Goal: Register for event/course

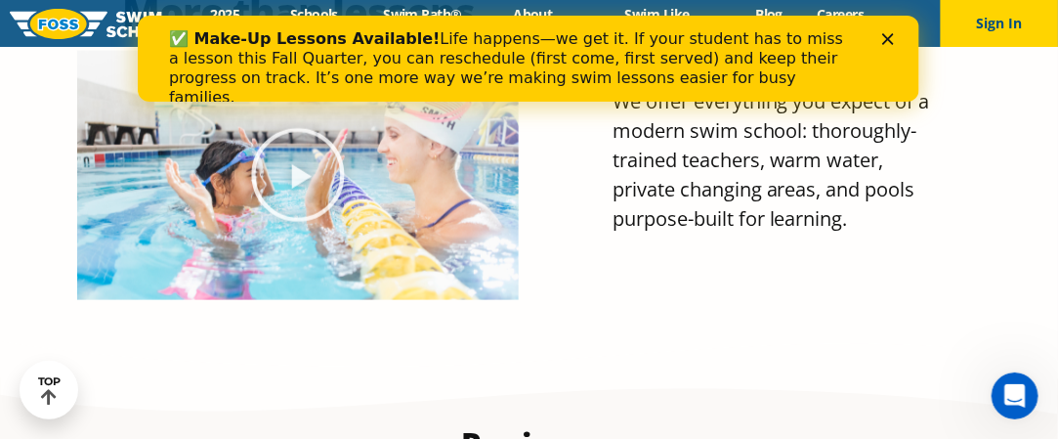
scroll to position [811, 0]
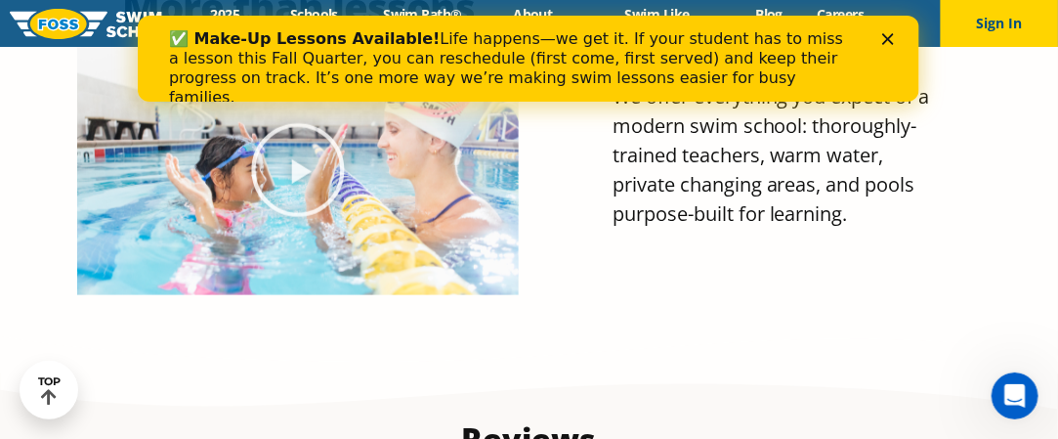
click at [880, 39] on div "✅ Make-Up Lessons Available! Life happens—we get it. If your student has to mis…" at bounding box center [528, 68] width 719 height 90
click at [886, 38] on icon "Close" at bounding box center [888, 39] width 12 height 12
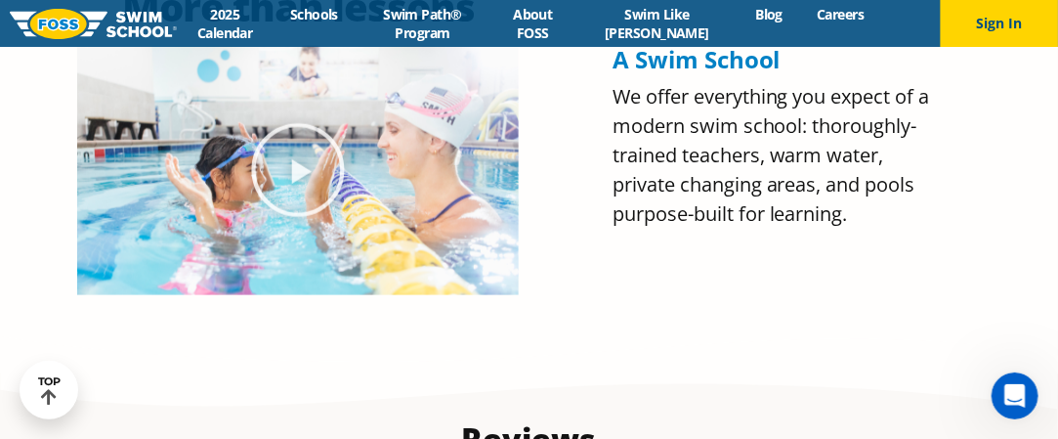
click at [701, 183] on span "We offer everything you expect of a modern swim school: thoroughly-trained teac…" at bounding box center [772, 155] width 318 height 144
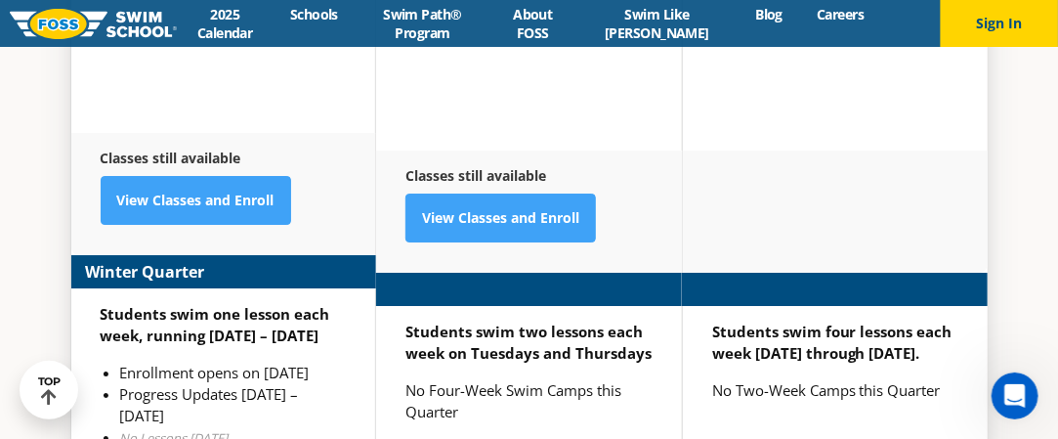
scroll to position [4639, 0]
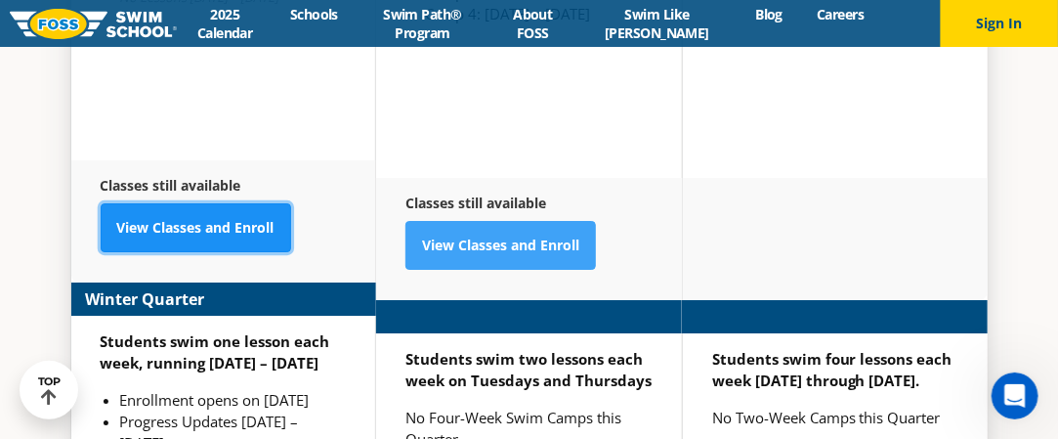
click at [223, 203] on link "View Classes and Enroll" at bounding box center [196, 227] width 191 height 49
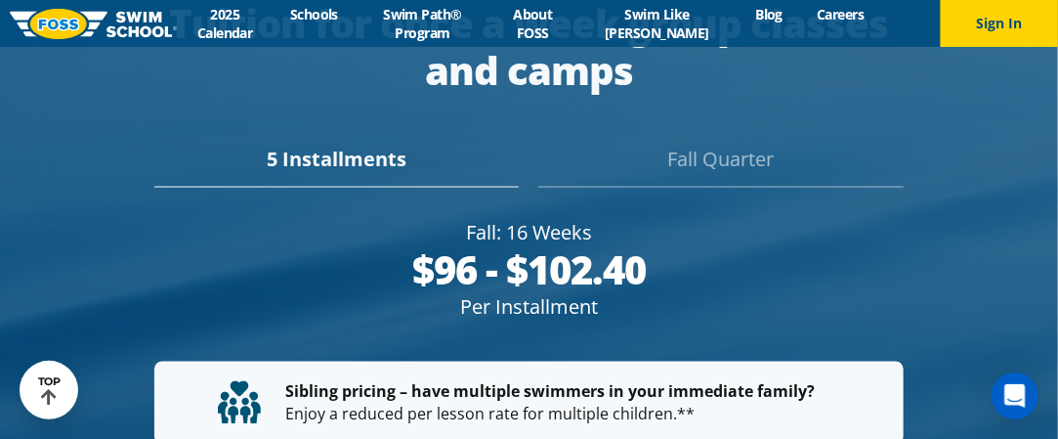
scroll to position [3376, 0]
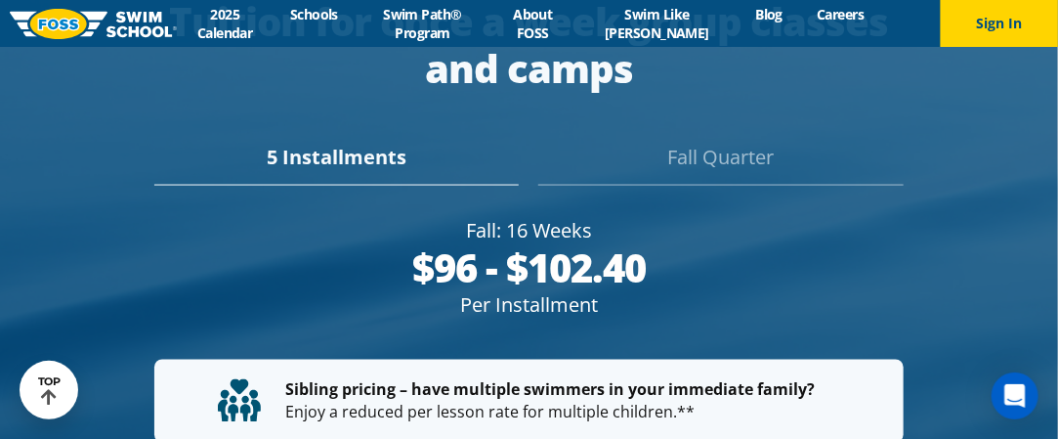
click at [726, 143] on div "Fall Quarter" at bounding box center [720, 164] width 364 height 43
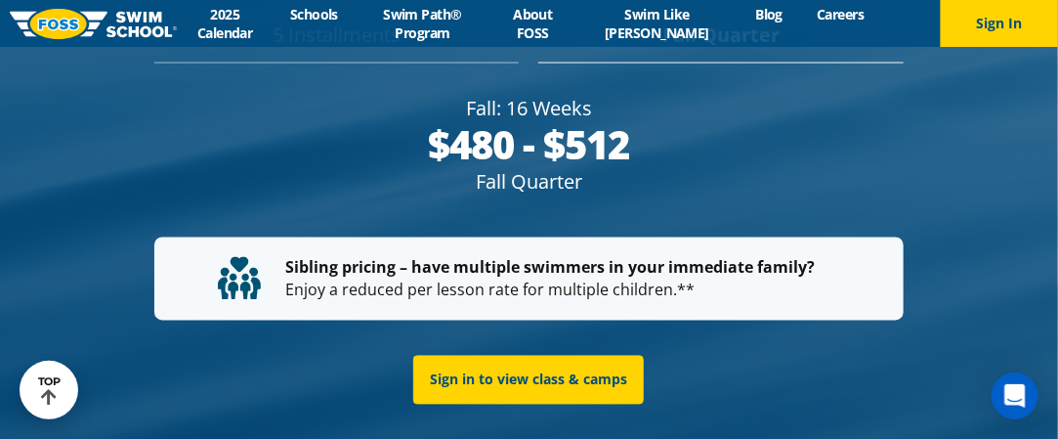
scroll to position [3599, 0]
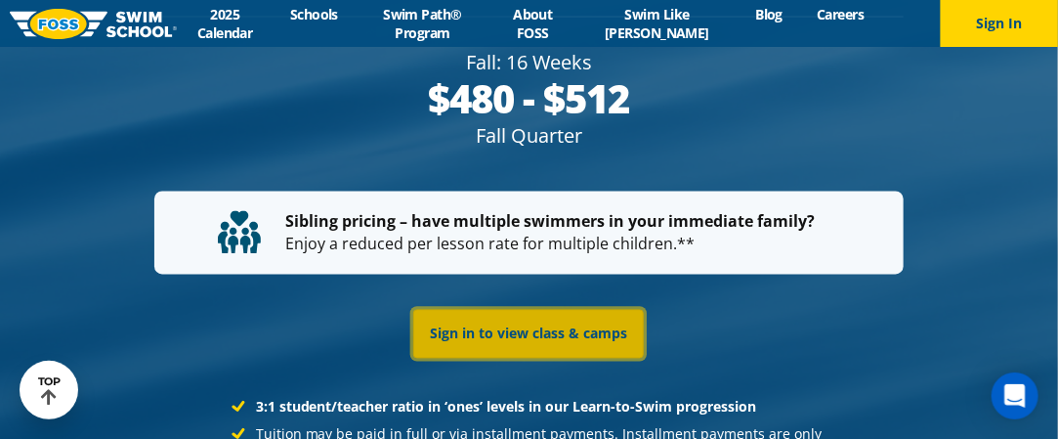
click at [540, 310] on link "Sign in to view class & camps" at bounding box center [528, 334] width 231 height 49
